Goal: Task Accomplishment & Management: Manage account settings

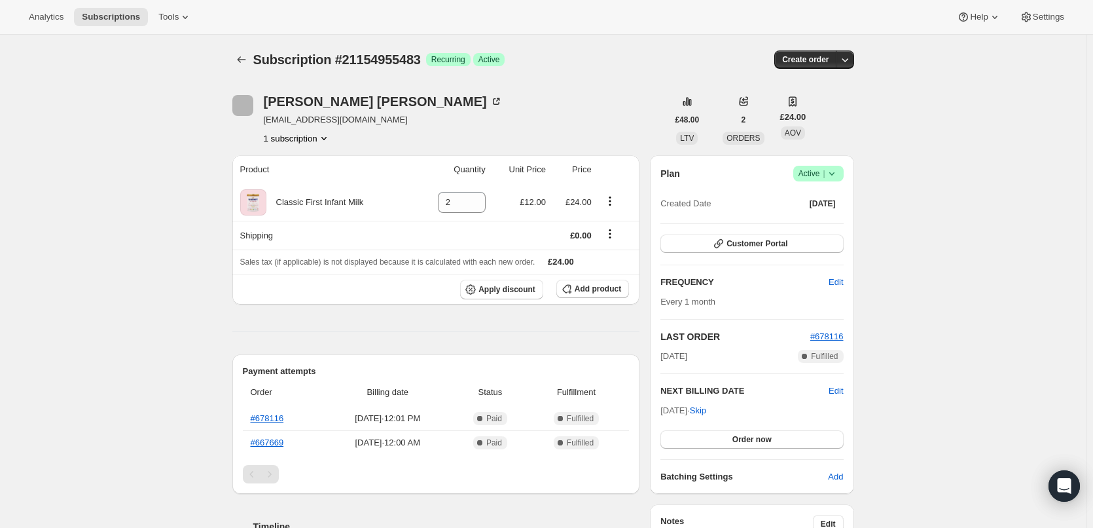
click at [842, 173] on span "Success Active |" at bounding box center [818, 174] width 50 height 16
click at [823, 224] on span "Cancel subscription" at bounding box center [823, 222] width 74 height 10
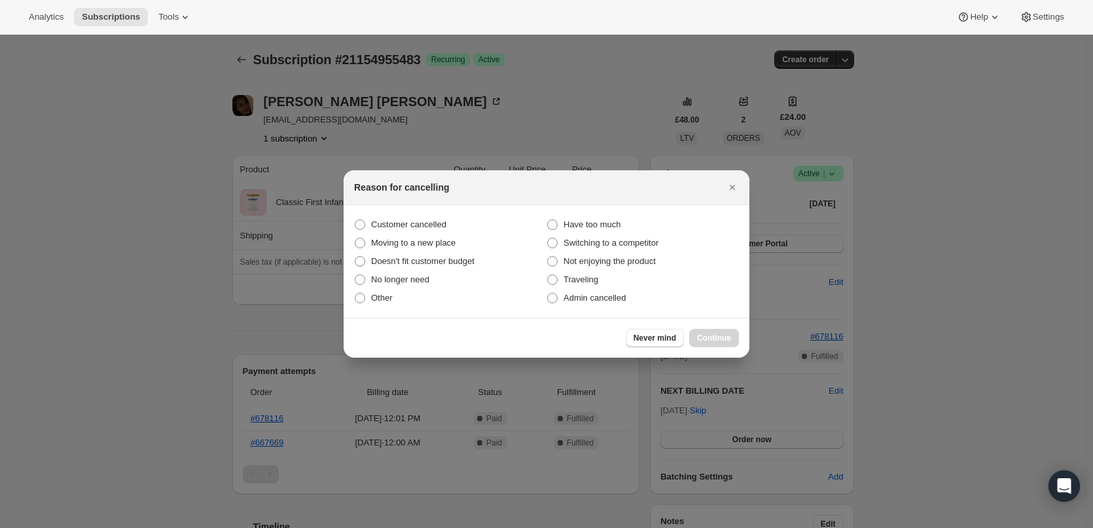
click at [438, 214] on section "Customer cancelled Have too much Moving to a new place Switching to a competito…" at bounding box center [547, 261] width 406 height 113
click at [415, 219] on span "Customer cancelled" at bounding box center [408, 224] width 75 height 10
click at [355, 219] on input "Customer cancelled" at bounding box center [355, 219] width 1 height 1
radio input "true"
click at [731, 341] on span "Continue" at bounding box center [714, 338] width 34 height 10
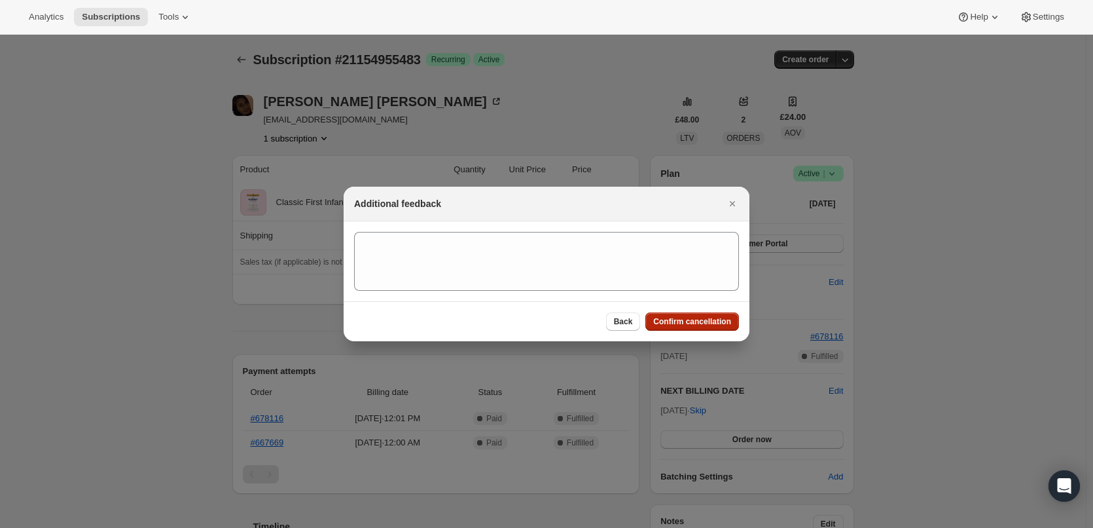
click at [691, 323] on span "Confirm cancellation" at bounding box center [692, 321] width 78 height 10
